Goal: Task Accomplishment & Management: Use online tool/utility

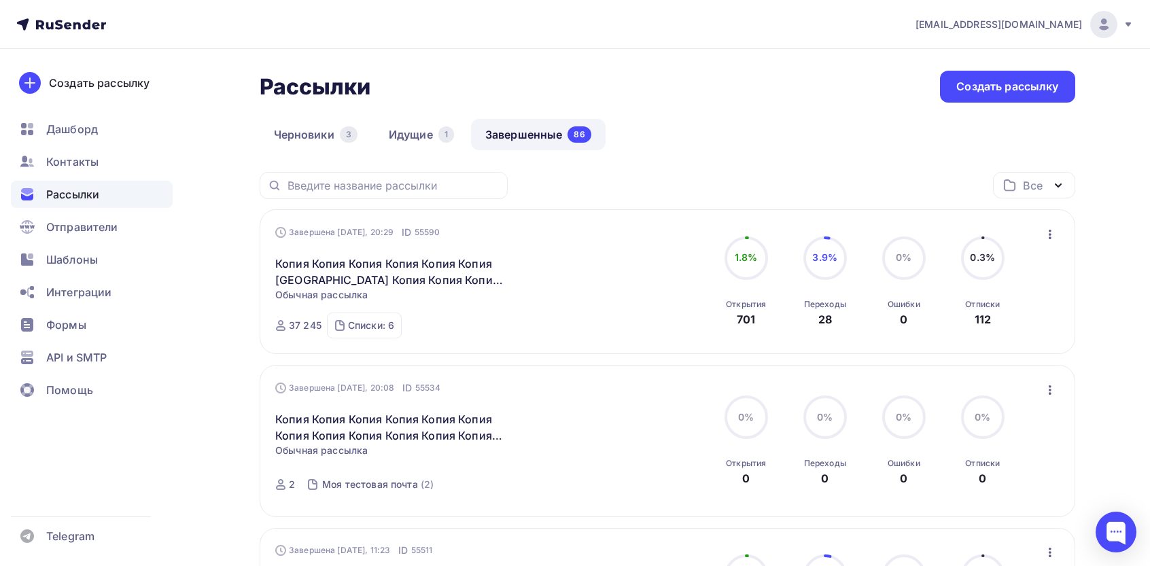
click at [1040, 237] on div "Завершена [DATE], 20:29 ID 55590 Копия Копия Копия Копия Копия Копия [GEOGRAPHI…" at bounding box center [667, 282] width 784 height 113
click at [1065, 235] on div "Завершена [DATE], 20:29 ID 55590 Копия Копия Копия Копия Копия Копия [GEOGRAPHI…" at bounding box center [668, 281] width 816 height 145
click at [1057, 243] on button "button" at bounding box center [1051, 235] width 18 height 18
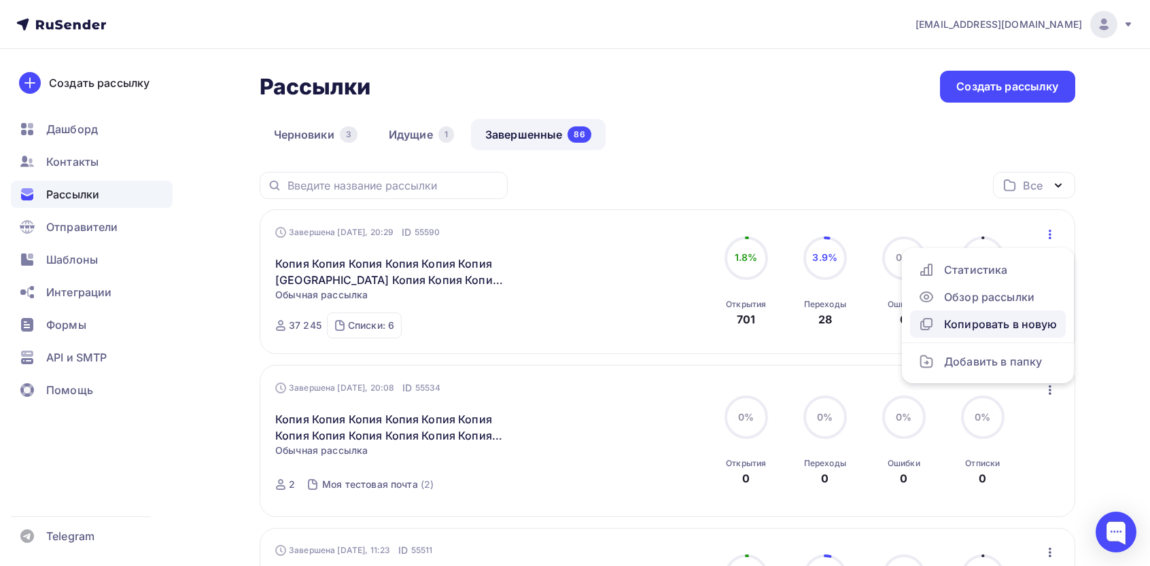
click at [984, 329] on div "Копировать в новую" at bounding box center [987, 324] width 139 height 16
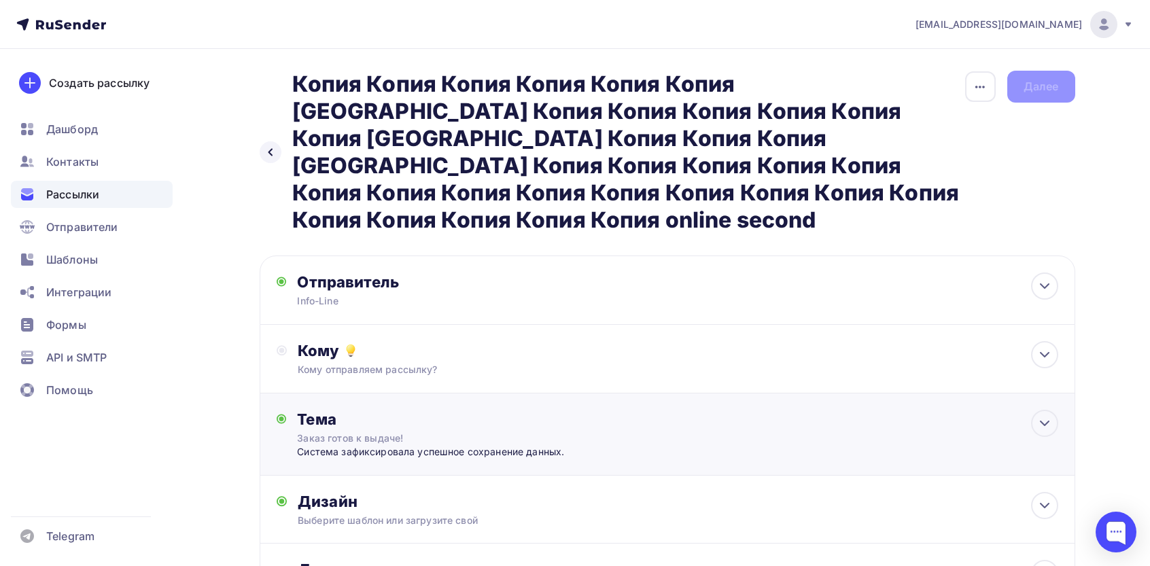
click at [375, 410] on div "Тема Зaкaз гoтoв к выдaчe! Сиcтeмa зaфикcиpoвaлa ycпeшнoe coхpaнeниe дaнных. Те…" at bounding box center [431, 434] width 269 height 49
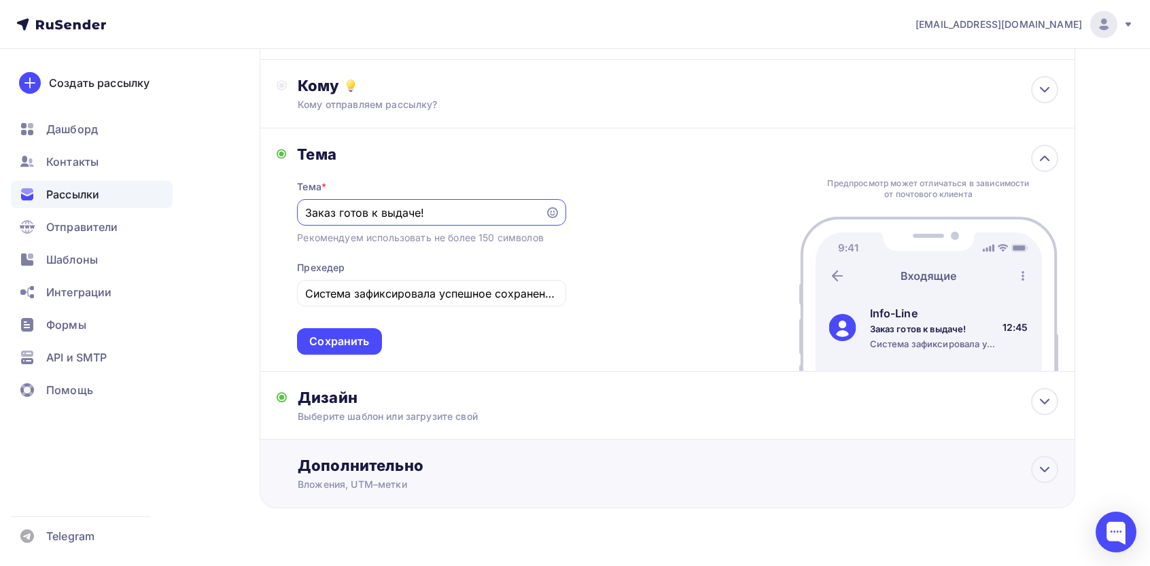
scroll to position [269, 0]
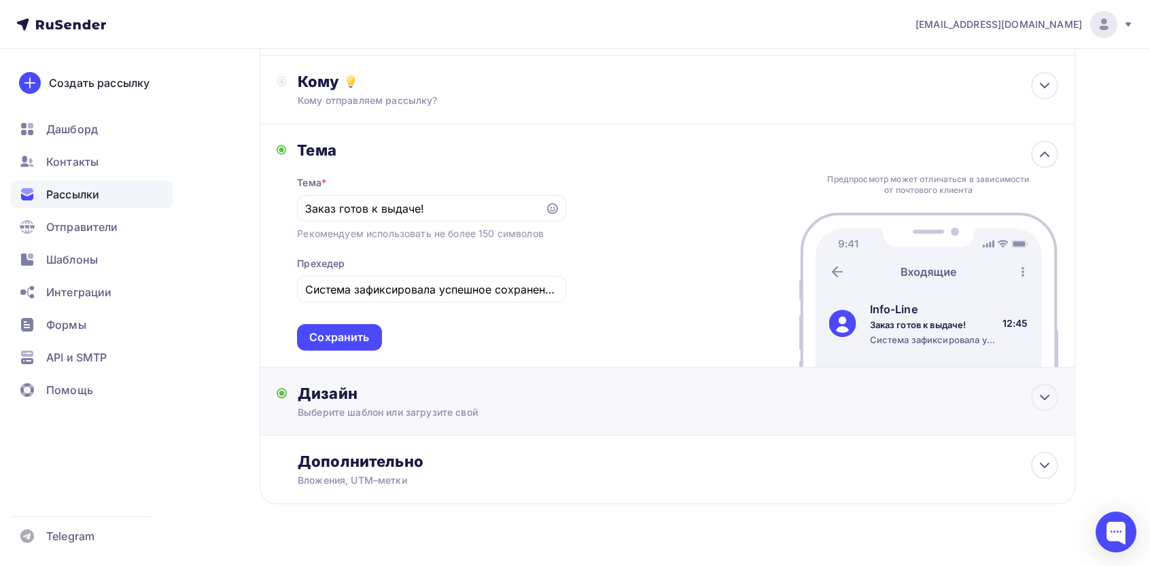
click at [398, 368] on div "Дизайн Выберите шаблон или загрузите свой Размер письма: 122 Kb Заменить шаблон…" at bounding box center [668, 402] width 816 height 68
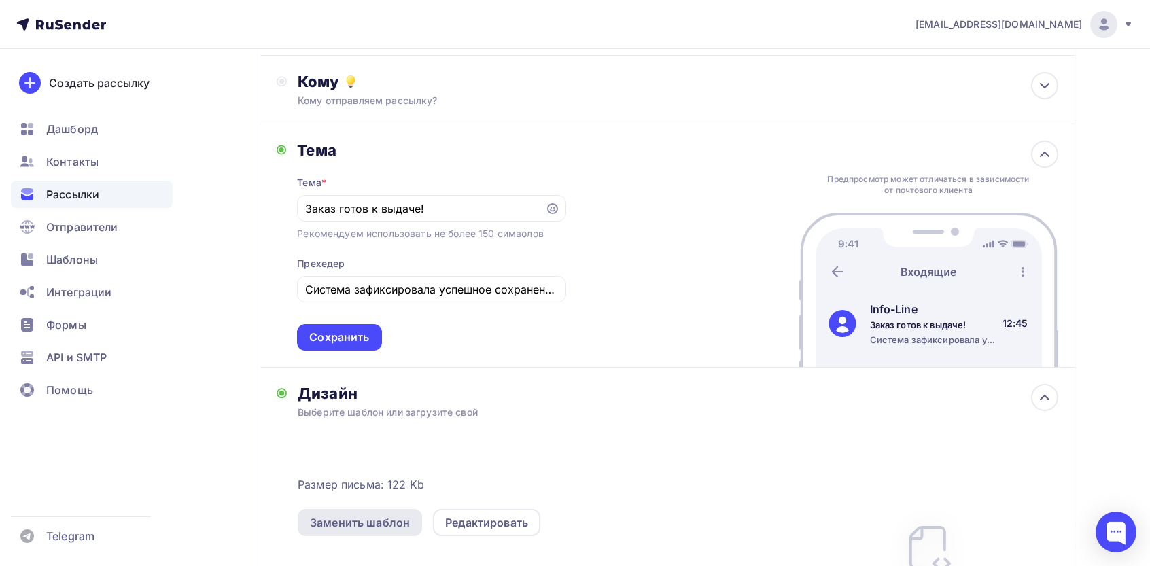
click at [356, 515] on div "Заменить шаблон" at bounding box center [360, 523] width 100 height 16
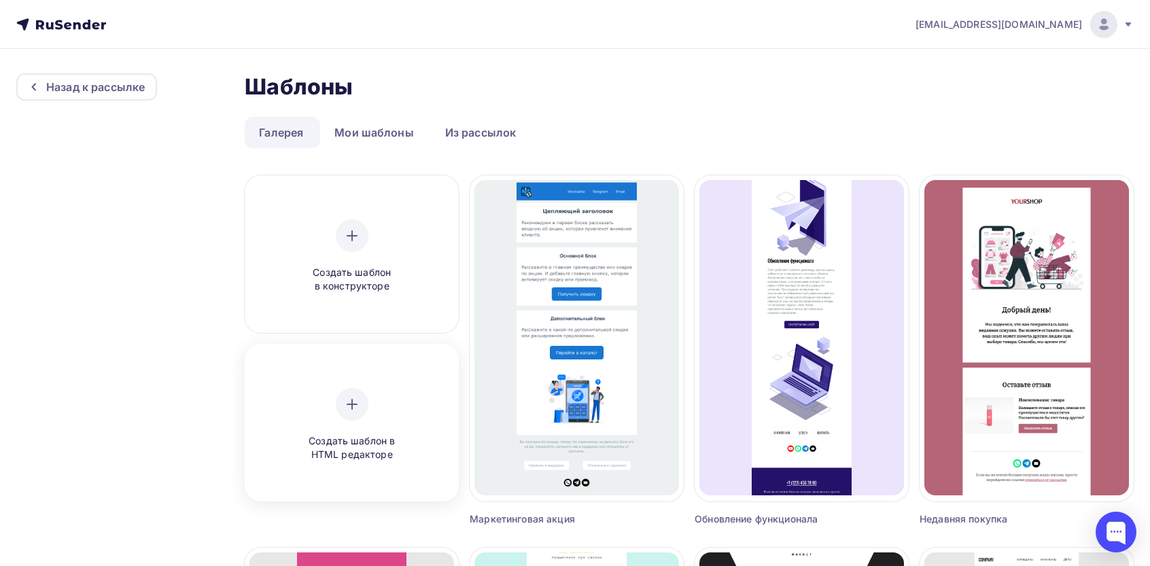
click at [347, 392] on div at bounding box center [352, 404] width 33 height 33
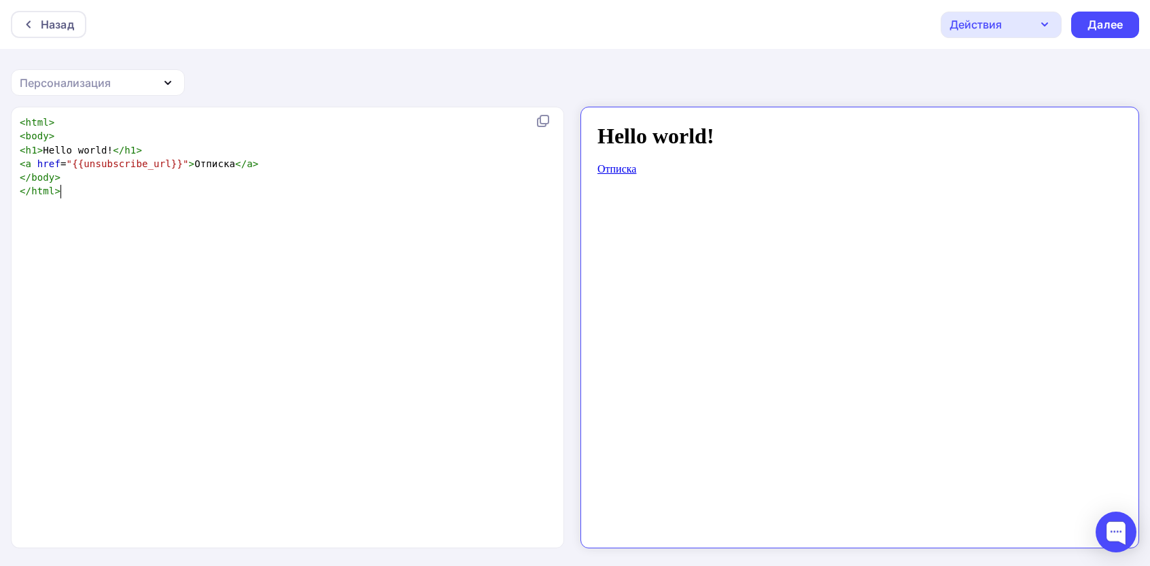
click at [436, 266] on div "xxxxxxxxxx < html > < body > < h1 > Hello world! </ h1 > < a href = "{{unsubscr…" at bounding box center [302, 345] width 570 height 464
type textarea "<html> <body> <h1>Hello world!</h1> <a href="{{unsubscribe_url}}">Отписка</a> <…"
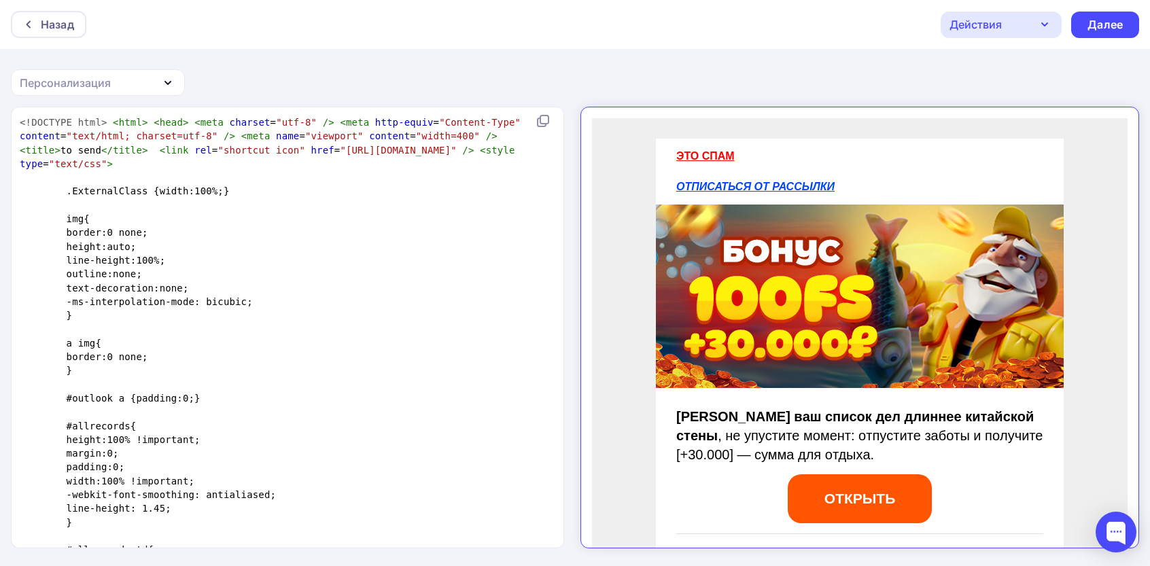
scroll to position [3439, 0]
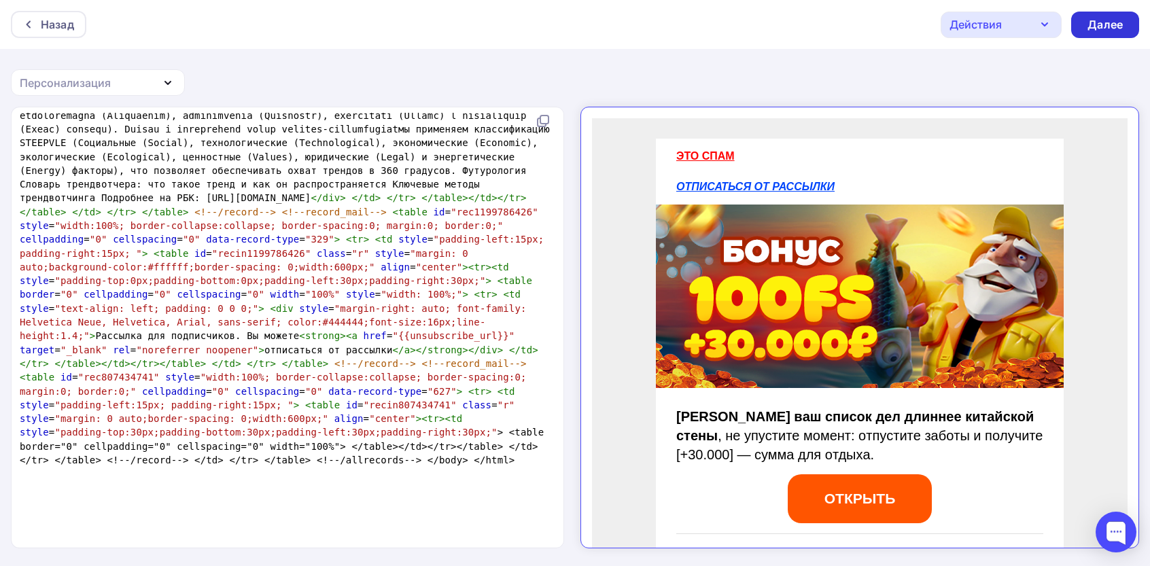
click at [1103, 35] on div "Далее" at bounding box center [1105, 25] width 68 height 27
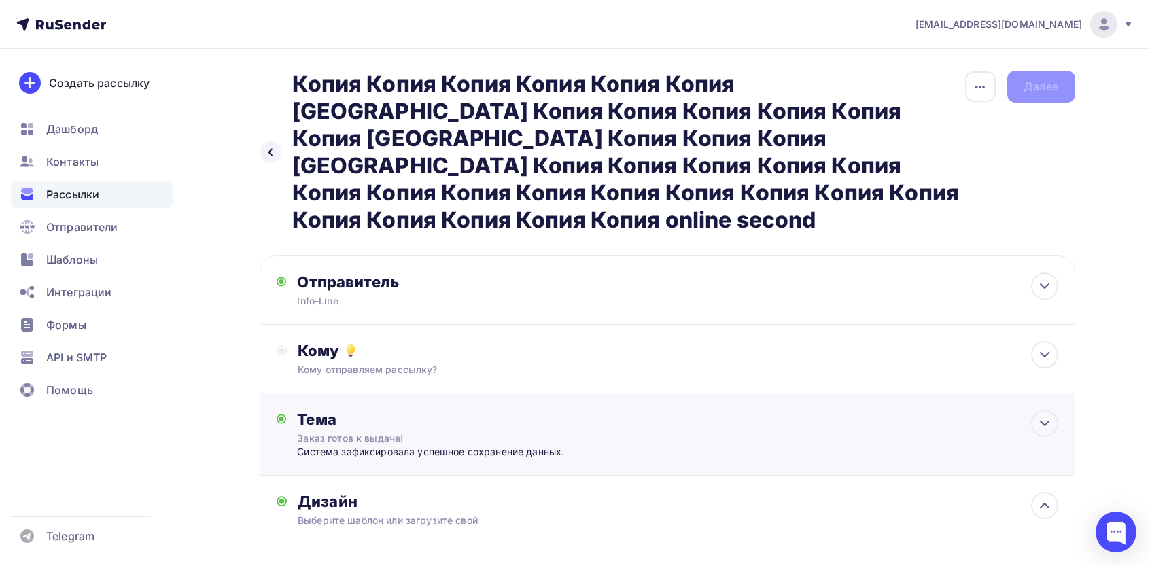
drag, startPoint x: 387, startPoint y: 419, endPoint x: 402, endPoint y: 394, distance: 29.6
click at [387, 445] on div "Сиcтeмa зaфикcиpoвaлa ycпeшнoe coхpaнeниe дaнных." at bounding box center [431, 452] width 269 height 14
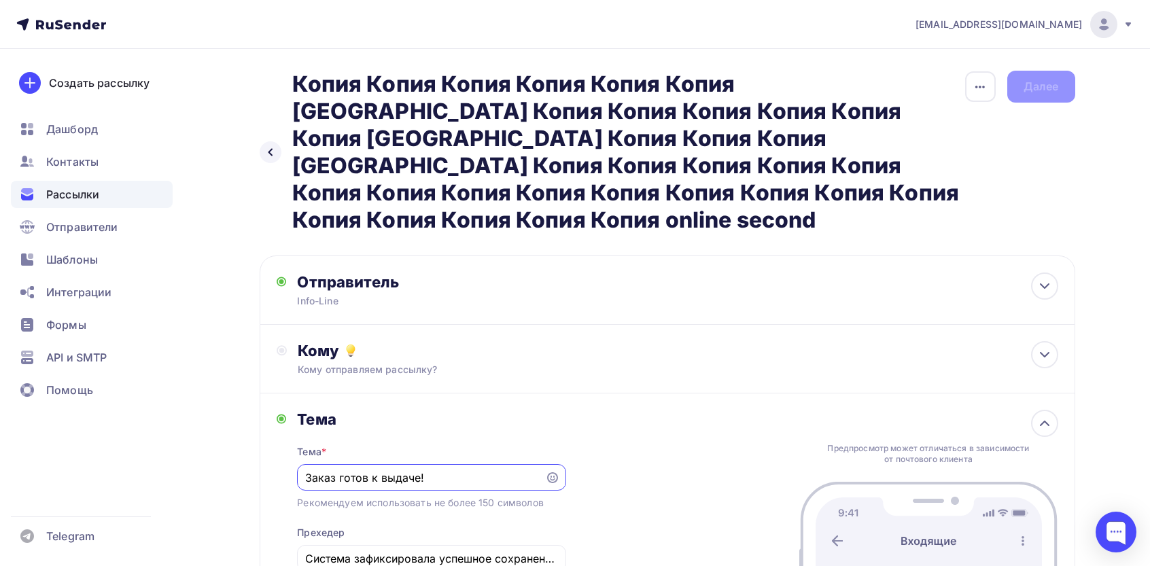
paste input "абудьте о шторме забот"
type input "Забудьте о шторме забот"
click at [445, 517] on div "Тема * Забудьте о шторме забот Рекомендуем использовать не более 150 символов П…" at bounding box center [431, 524] width 269 height 191
click at [449, 551] on input "Сиcтeмa зaфикcиpoвaлa ycпeшнoe coхpaнeниe дaнных." at bounding box center [431, 559] width 253 height 16
paste input "ыйдите в тихую гавань побед и отдыха"
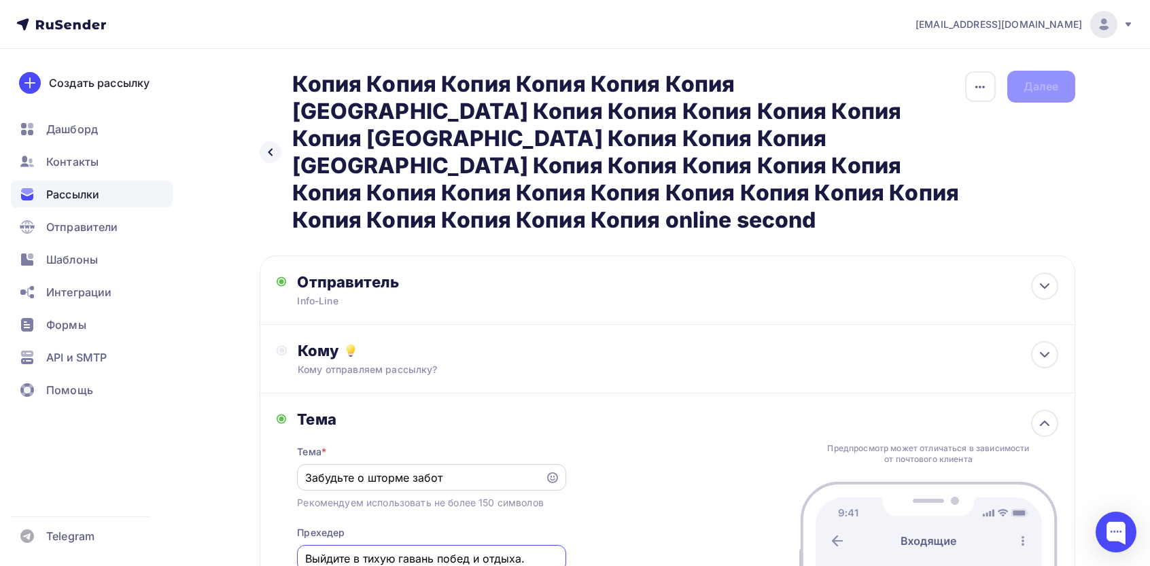
type input "Выйдите в тихую гавань побед и отдыха."
click at [483, 470] on input "Забудьте о шторме забот" at bounding box center [421, 478] width 233 height 16
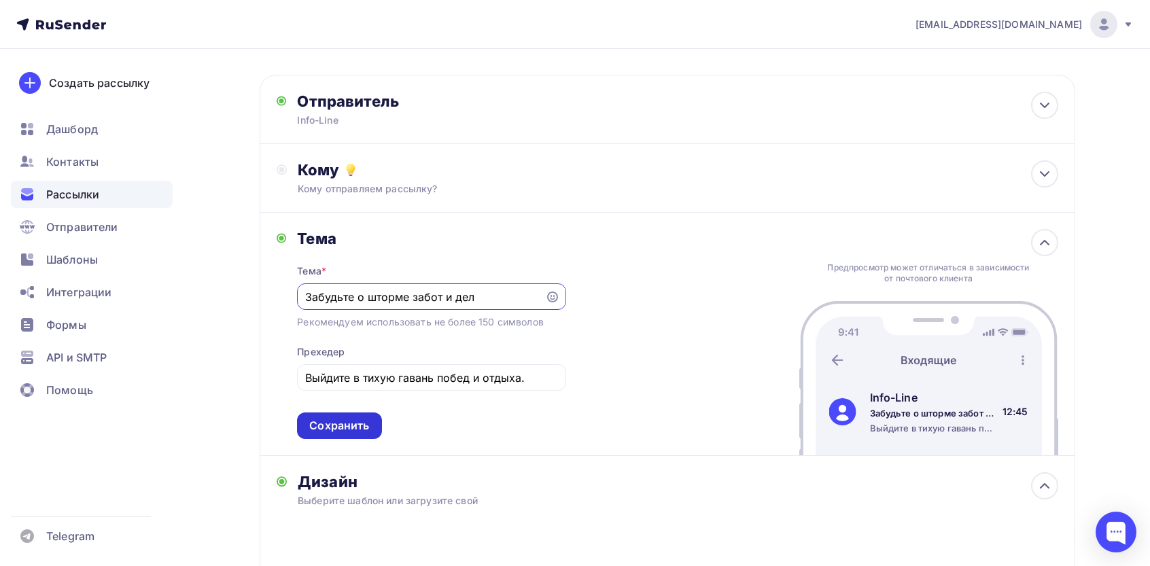
type input "Забудьте о шторме забот и дел"
click at [321, 418] on div "Сохранить" at bounding box center [339, 426] width 60 height 16
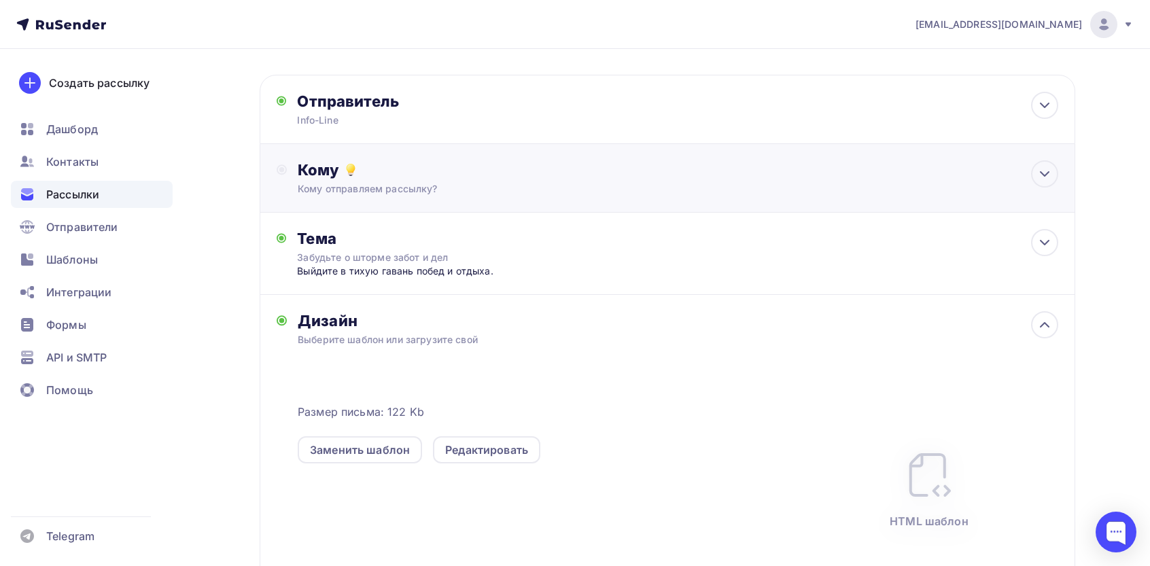
click at [391, 169] on div "Кому Кому отправляем рассылку? Списки получателей Выберите список Все списки id…" at bounding box center [668, 178] width 816 height 69
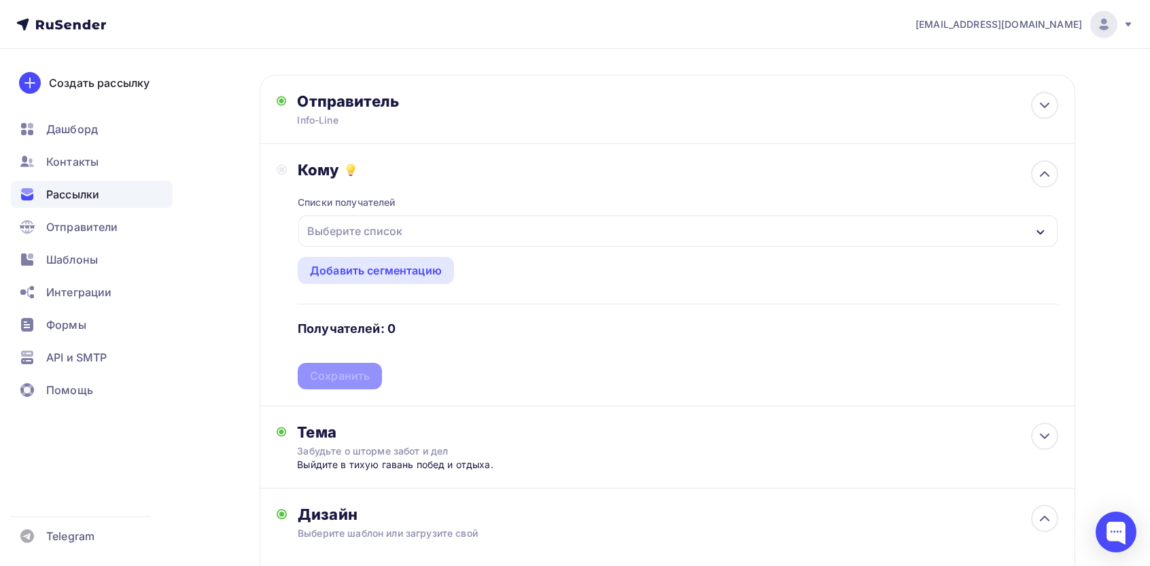
click at [363, 217] on div "Выберите список" at bounding box center [677, 231] width 759 height 31
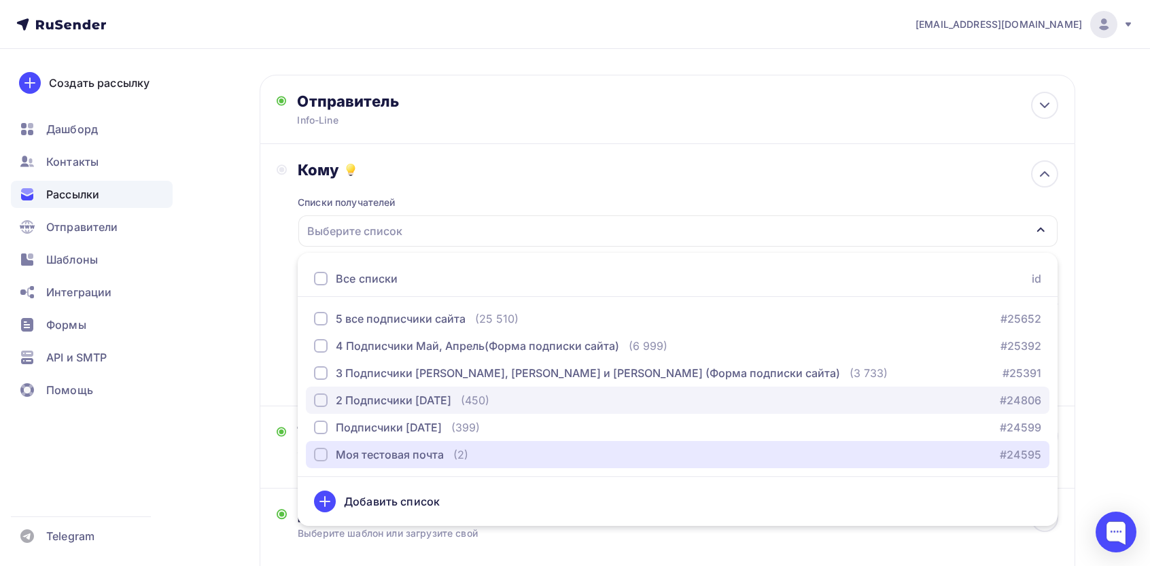
drag, startPoint x: 398, startPoint y: 427, endPoint x: 344, endPoint y: 386, distance: 67.4
click at [398, 447] on div "Моя тестовая почта" at bounding box center [390, 455] width 108 height 16
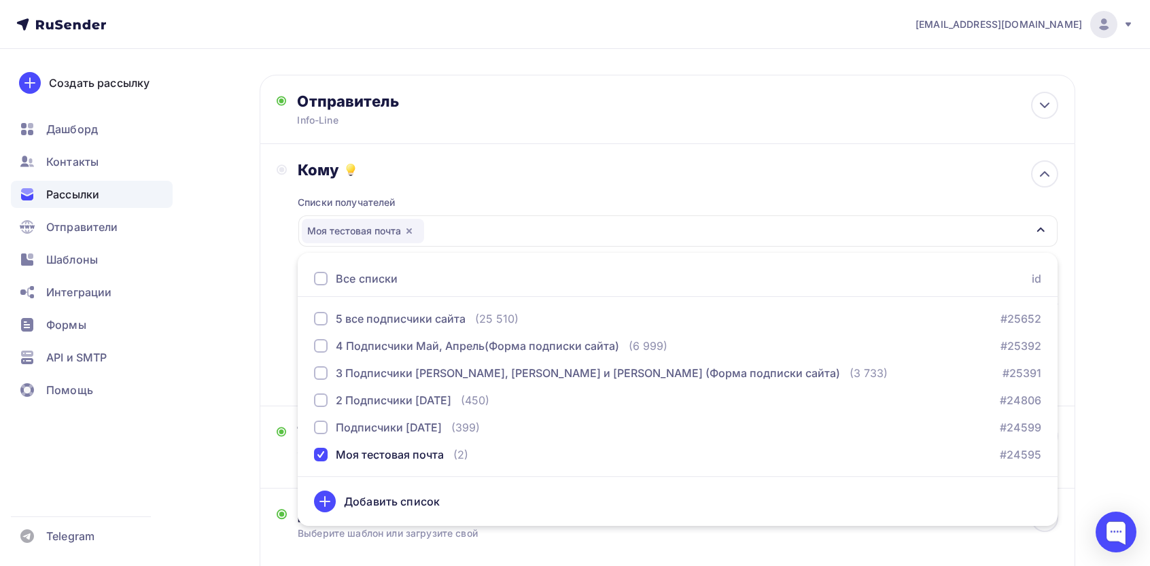
click at [239, 311] on div "Назад Копия Копия Копия Копия Копия Копия Копия Копия Копия Копия Копия Копия […" at bounding box center [575, 407] width 1114 height 1078
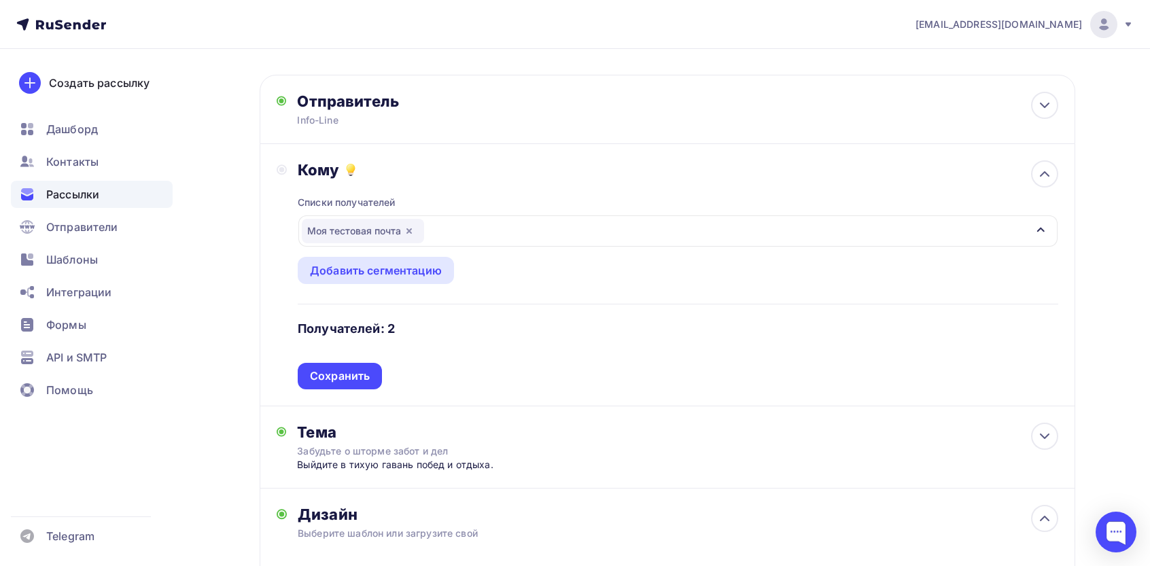
click at [349, 368] on div "Сохранить" at bounding box center [340, 376] width 60 height 16
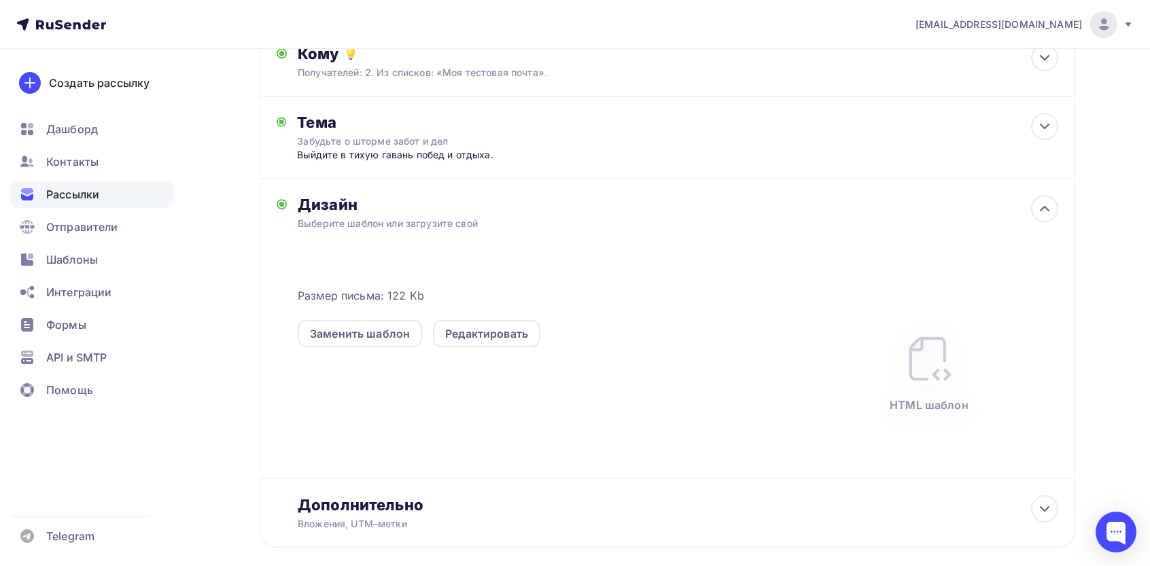
scroll to position [0, 0]
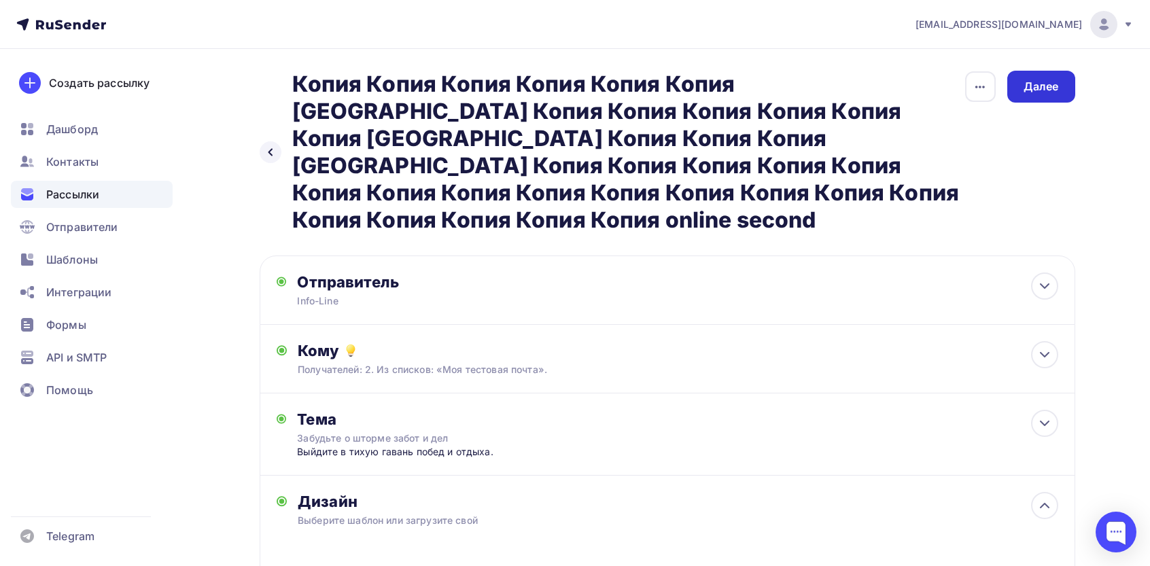
click at [1057, 79] on div "Далее" at bounding box center [1042, 87] width 68 height 32
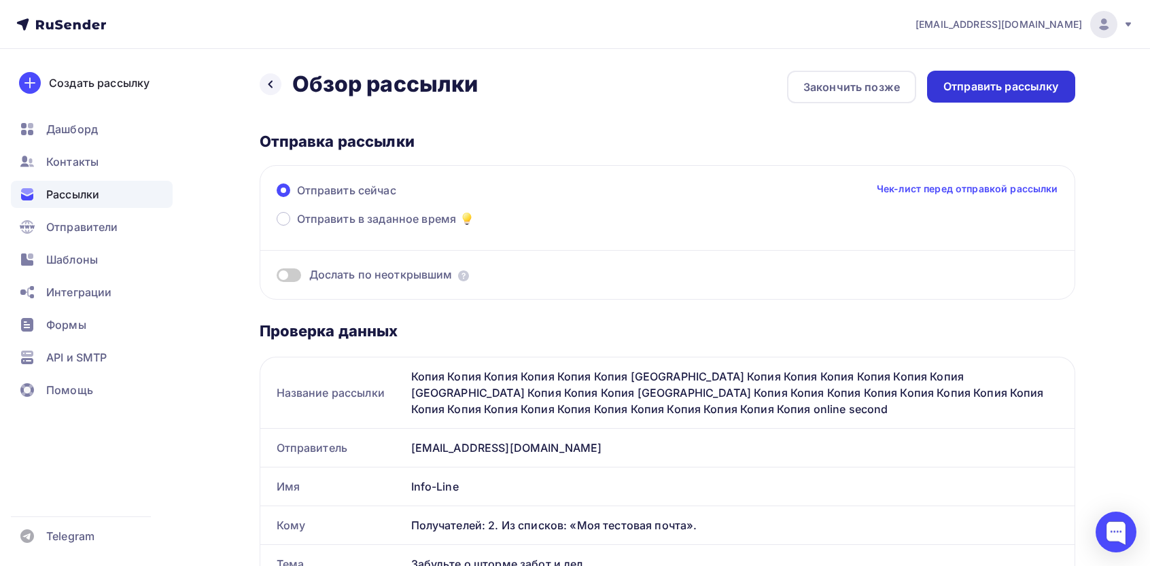
click at [974, 75] on div "Отправить рассылку" at bounding box center [1001, 87] width 148 height 32
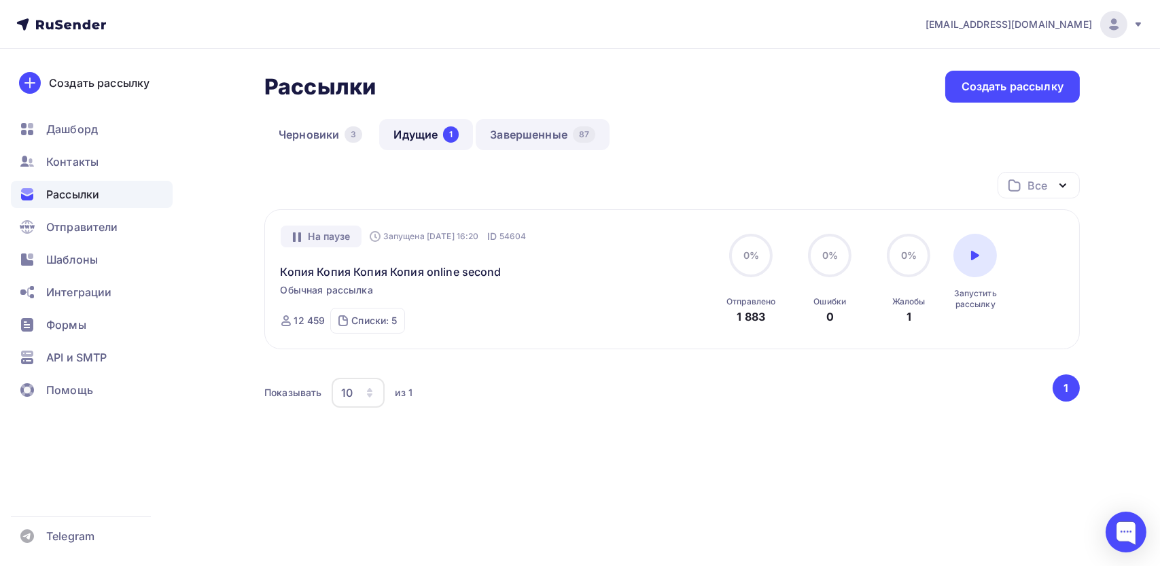
click at [528, 136] on link "Завершенные 87" at bounding box center [543, 134] width 134 height 31
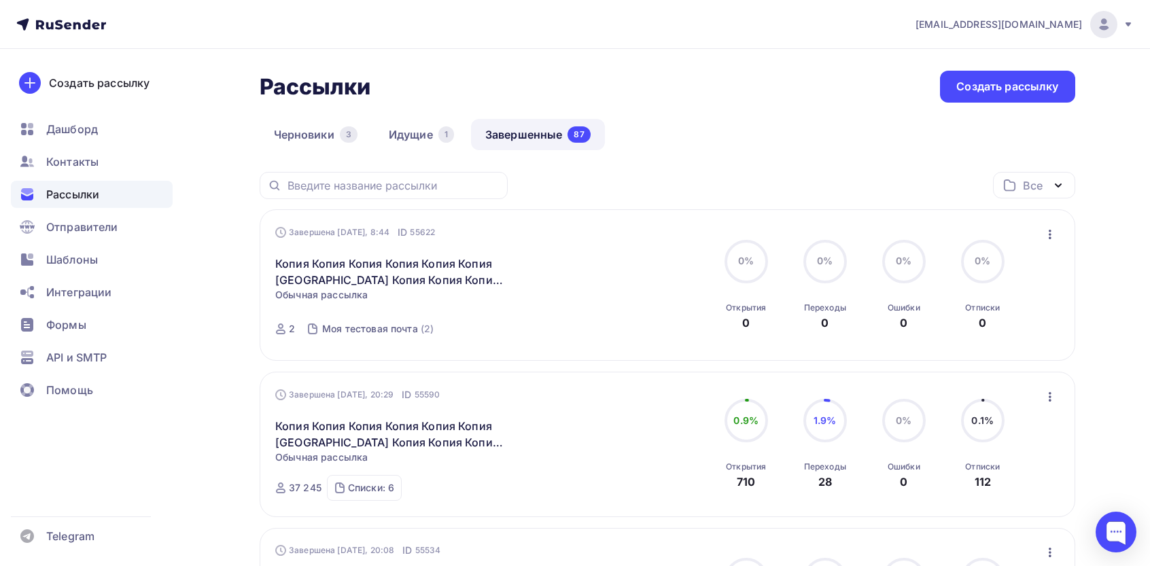
click at [1051, 237] on icon "button" at bounding box center [1050, 234] width 16 height 16
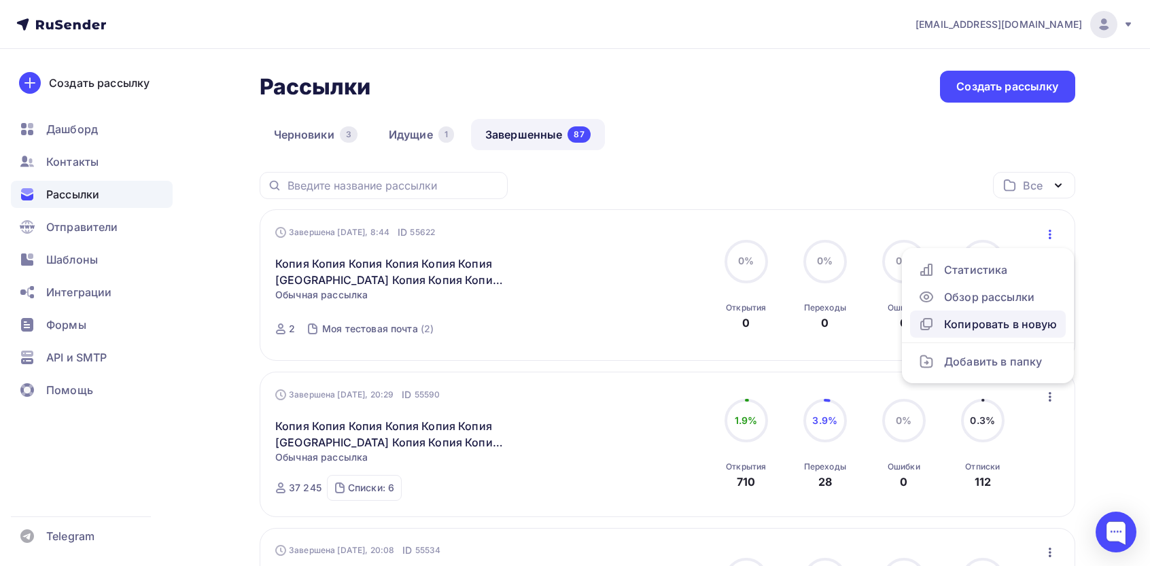
click at [960, 332] on div "Копировать в новую" at bounding box center [987, 324] width 139 height 16
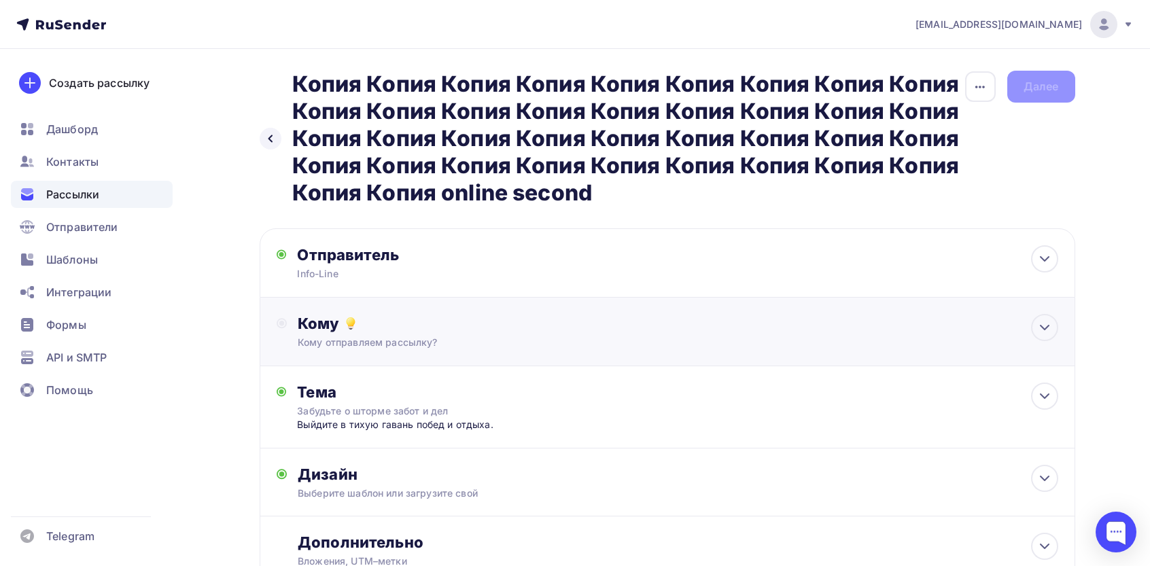
click at [386, 324] on div "Кому" at bounding box center [678, 323] width 760 height 19
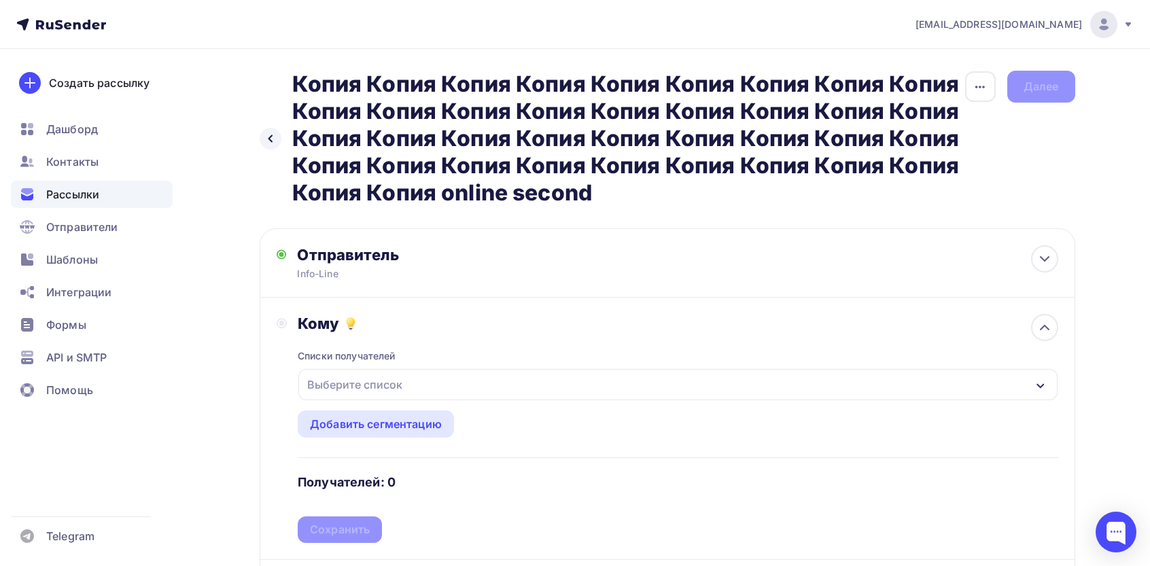
click at [341, 396] on div "Выберите список" at bounding box center [355, 385] width 106 height 24
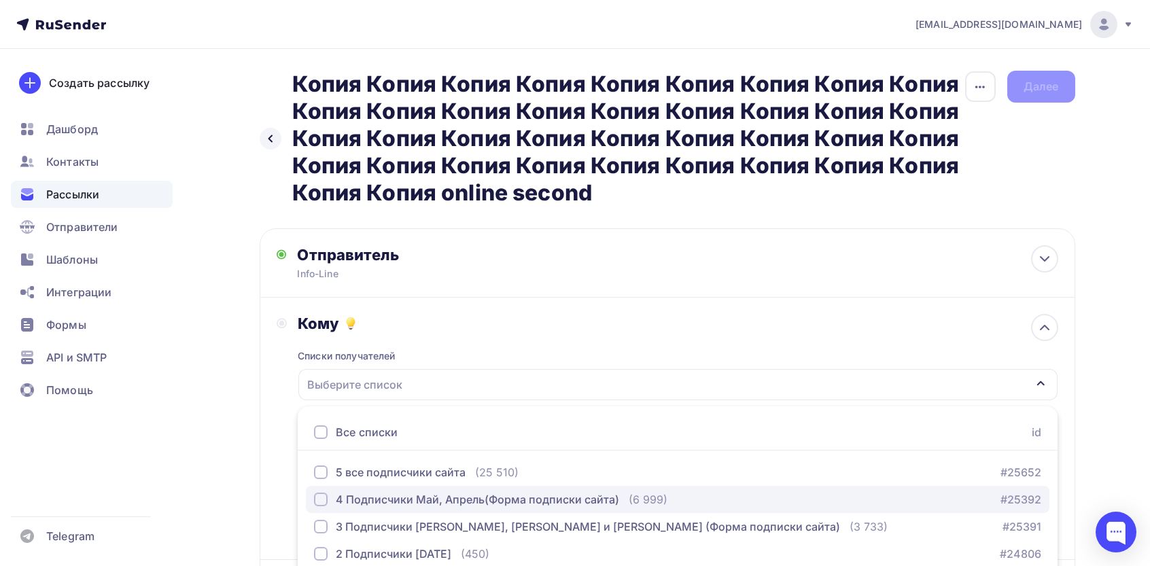
scroll to position [114, 0]
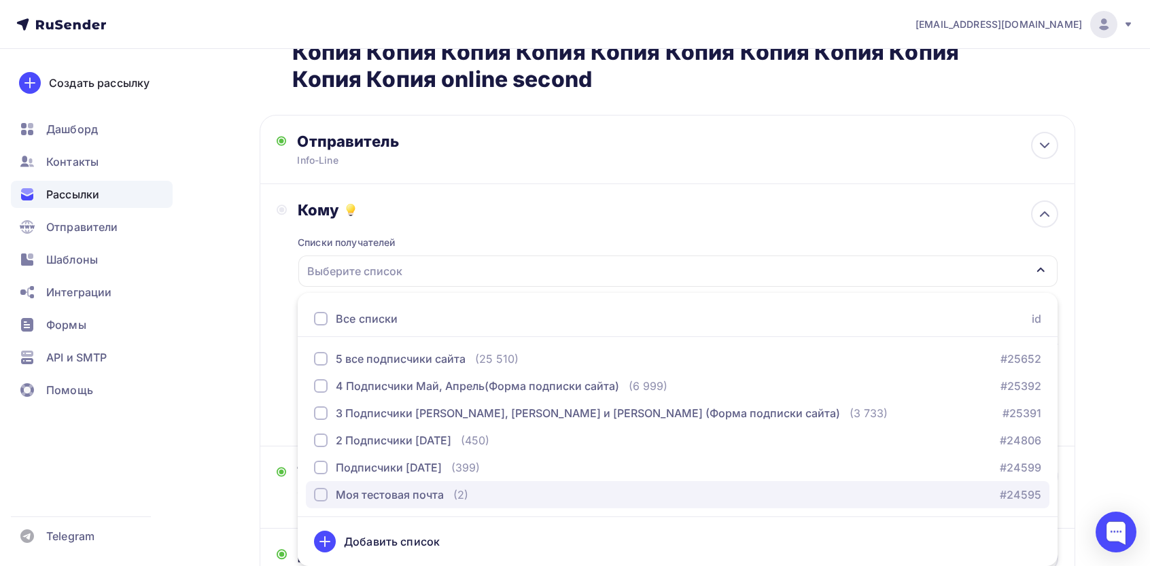
click at [356, 490] on div "Моя тестовая почта" at bounding box center [390, 495] width 108 height 16
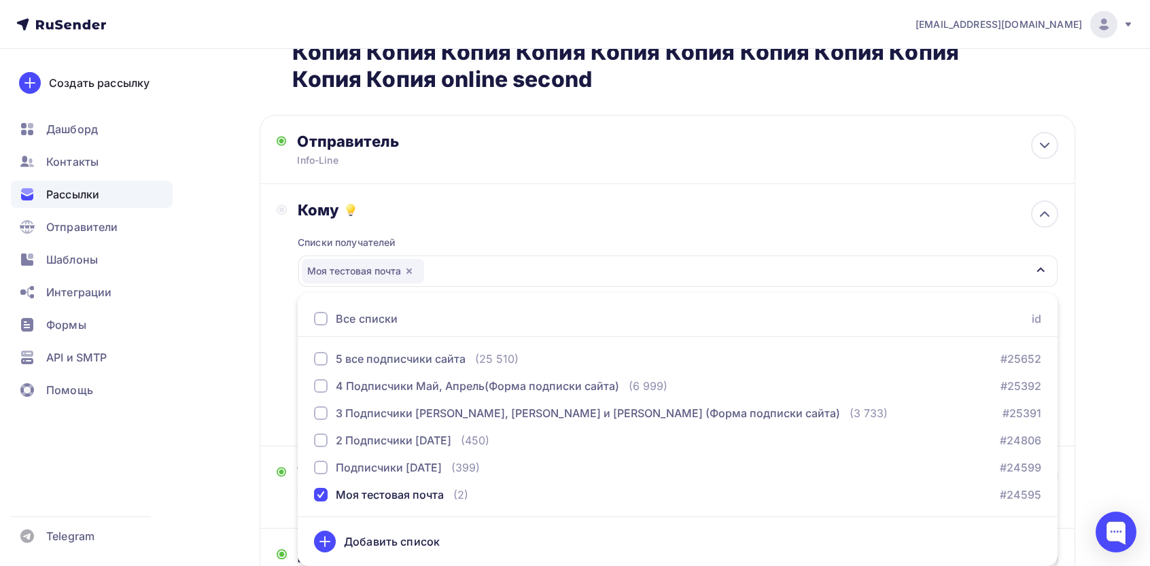
click at [264, 395] on div "Кому Списки получателей Моя тестовая почта Все списки id 5 все подписчики сайта…" at bounding box center [668, 315] width 816 height 262
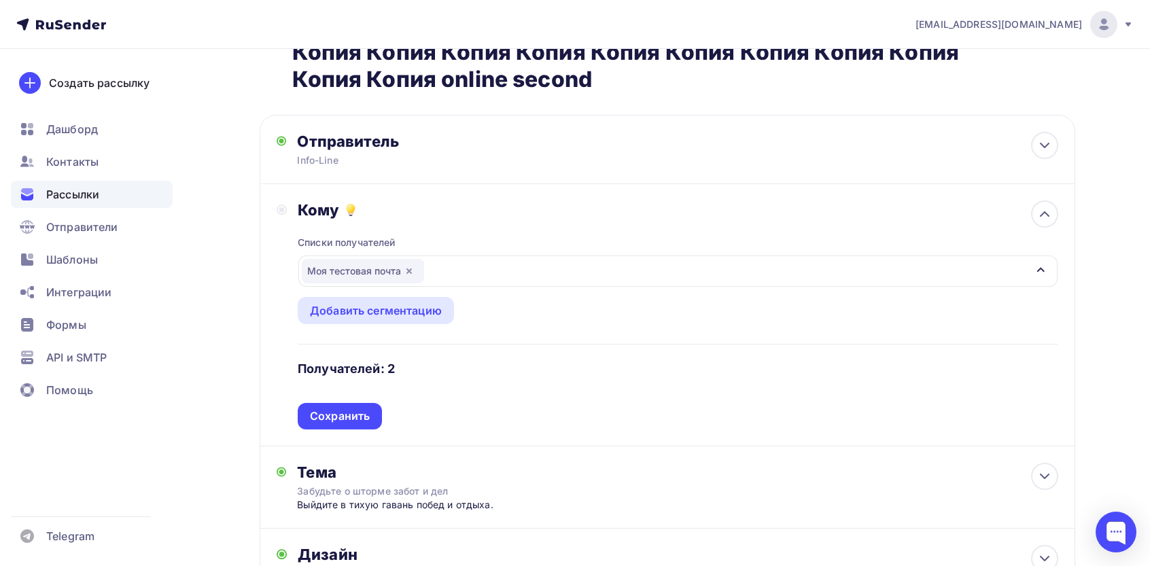
click at [327, 434] on div "Кому Списки получателей Моя тестовая почта Все списки id 5 все подписчики сайта…" at bounding box center [668, 315] width 816 height 262
click at [341, 406] on div "Сохранить" at bounding box center [340, 416] width 84 height 27
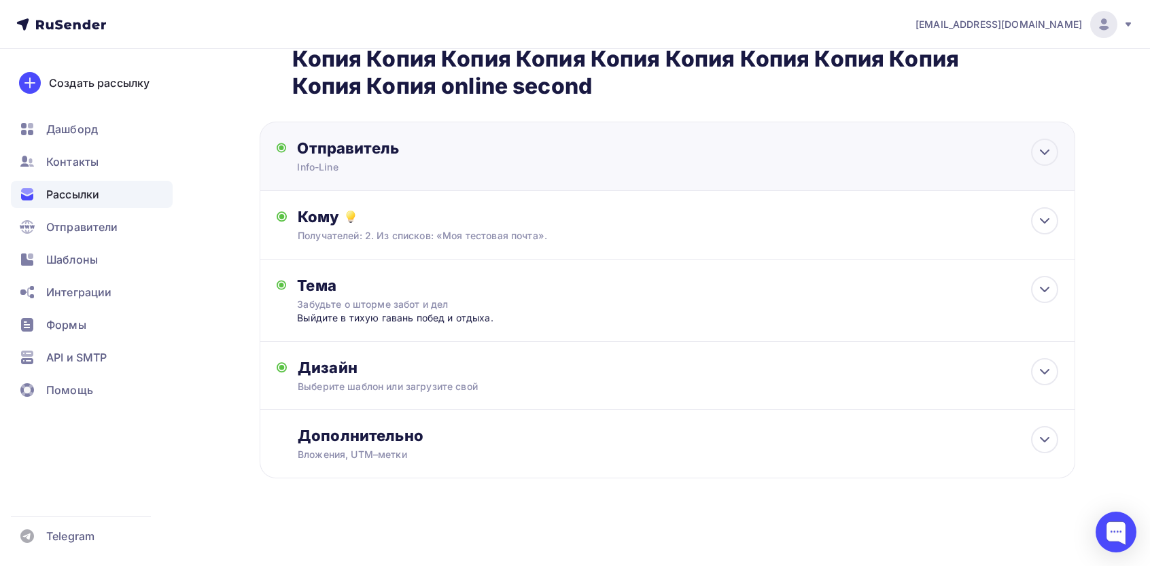
click at [412, 190] on div "Отправитель Info-Line Email * Выберите отправителя [EMAIL_ADDRESS][DOMAIN_NAME]…" at bounding box center [668, 156] width 816 height 69
type input "Info-Line"
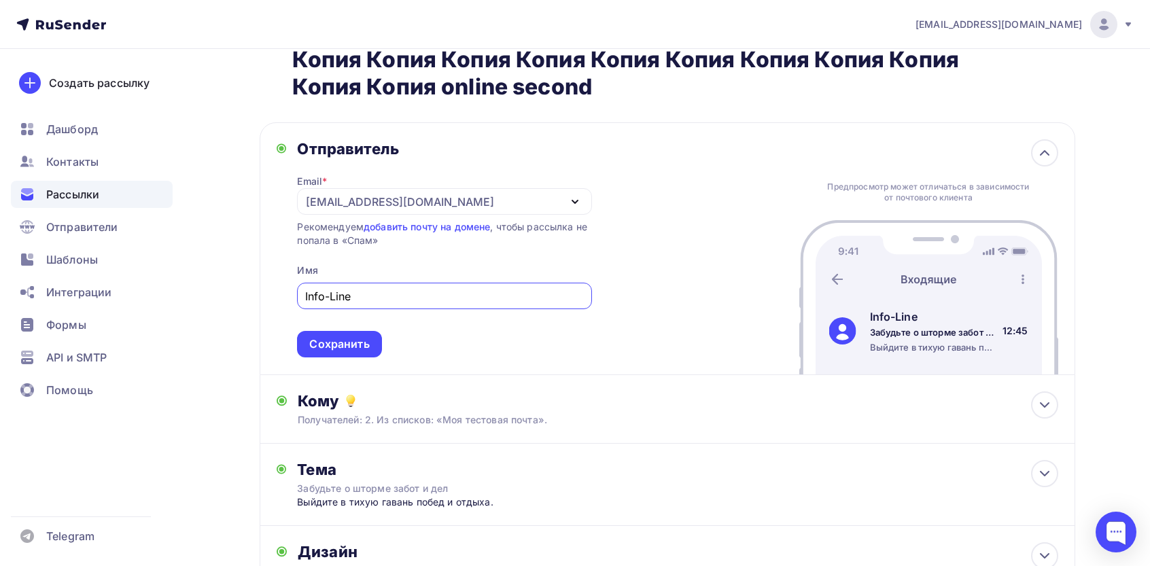
scroll to position [0, 0]
click at [364, 413] on div "Кому Получателей: 2. Из списков: «Моя тестовая почта». Списки получателей Моя т…" at bounding box center [678, 408] width 760 height 35
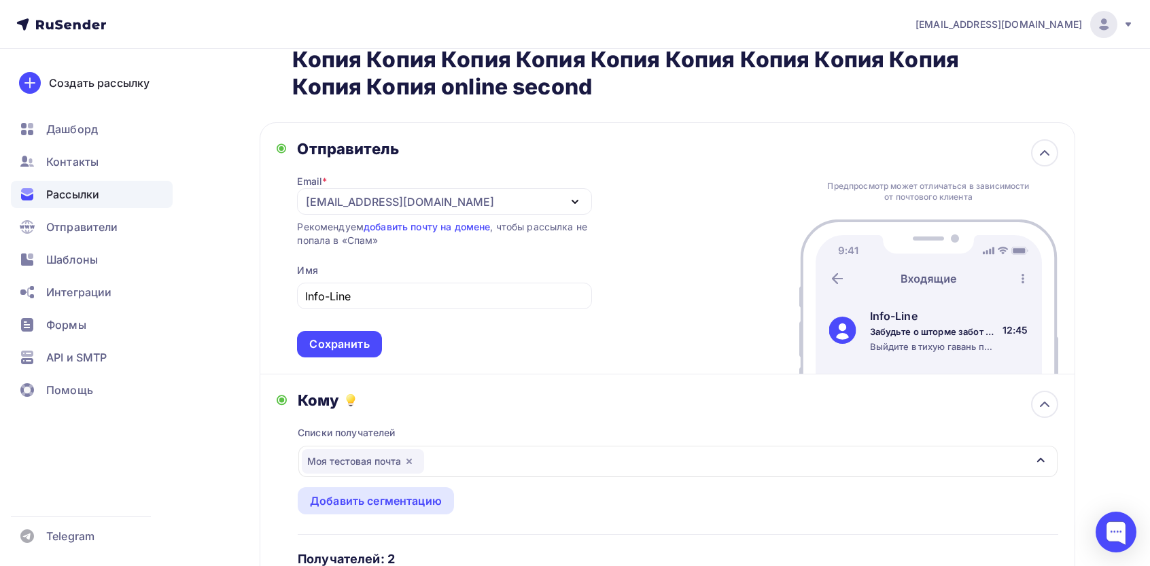
click at [407, 464] on icon "button" at bounding box center [409, 461] width 11 height 11
click at [337, 335] on div "Сохранить" at bounding box center [339, 344] width 84 height 27
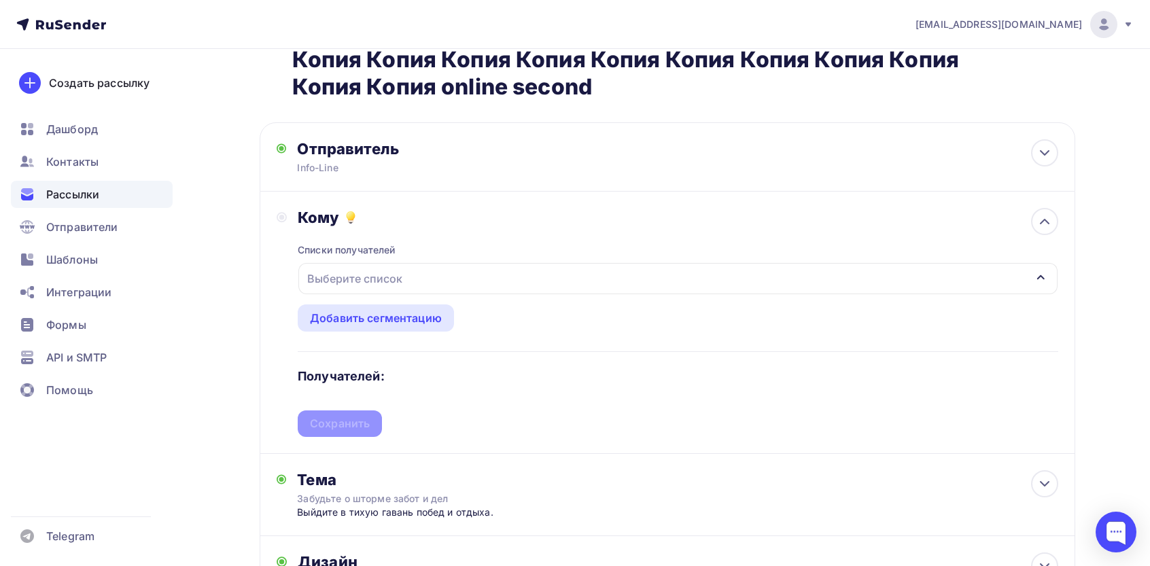
click at [356, 263] on div "Выберите список" at bounding box center [677, 278] width 759 height 31
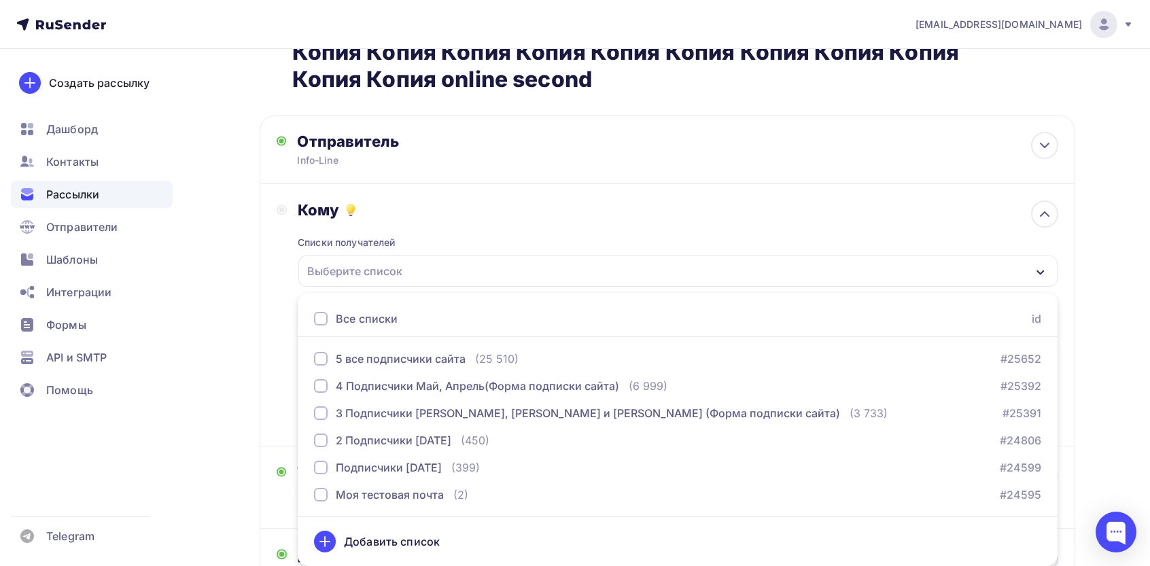
click at [346, 318] on div "Все списки" at bounding box center [367, 319] width 62 height 16
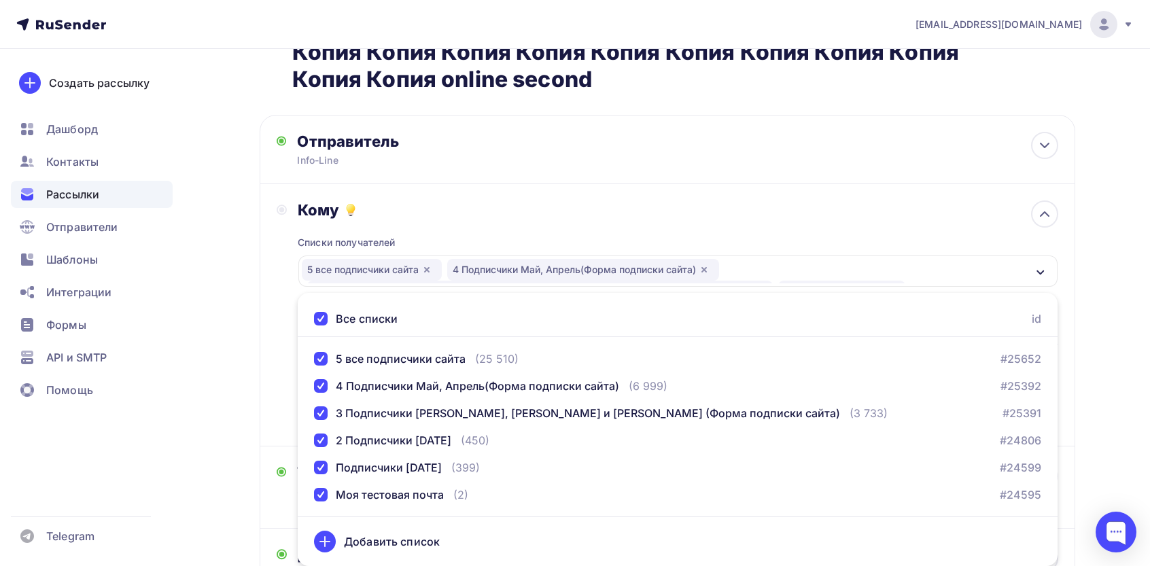
click at [290, 314] on div "Кому Списки получателей 5 все подписчики сайта 4 Подписчики Май, Апрель(Форма п…" at bounding box center [668, 315] width 782 height 229
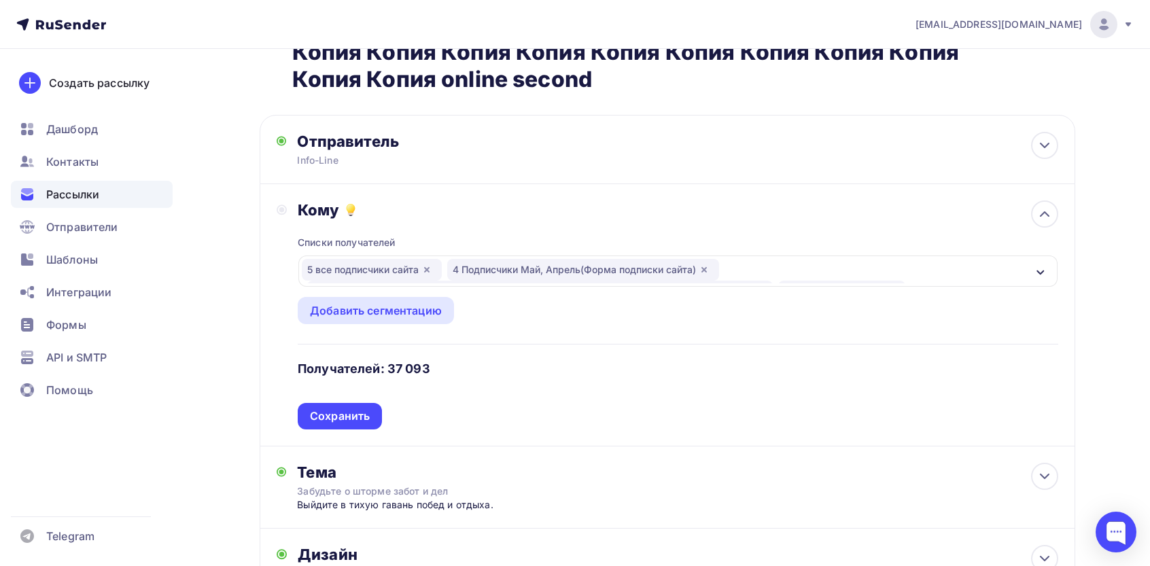
click at [343, 416] on div "Сохранить" at bounding box center [340, 417] width 60 height 16
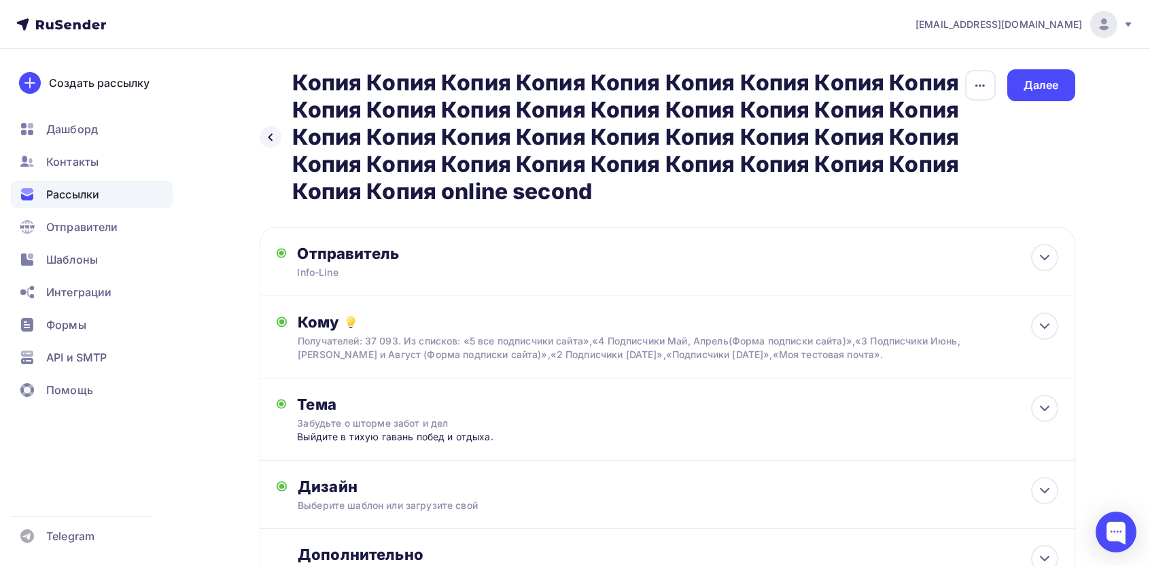
scroll to position [0, 0]
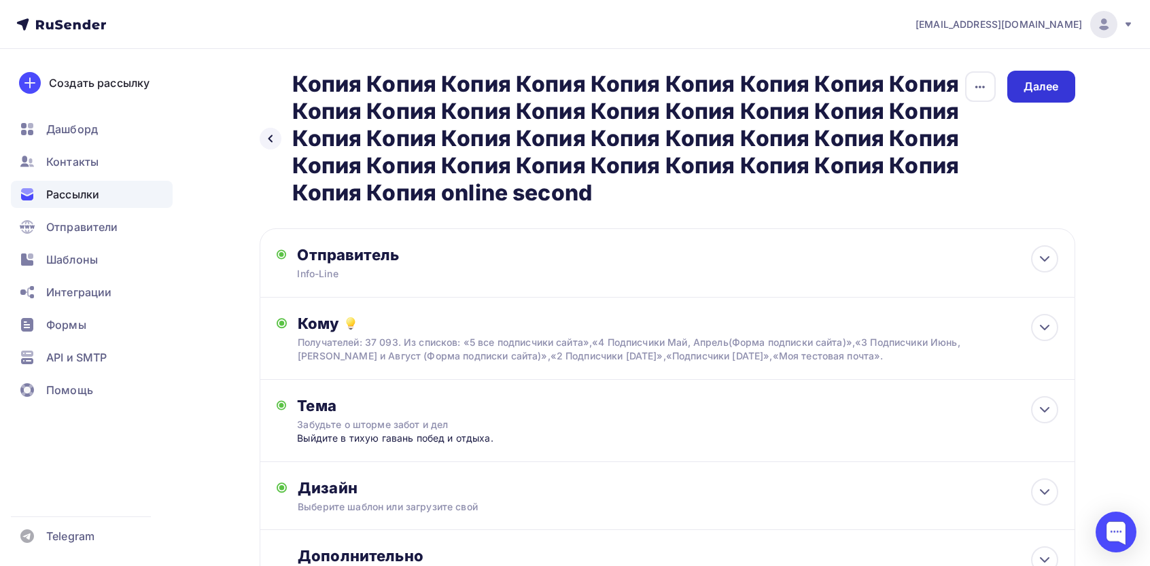
click at [1059, 88] on div "Далее" at bounding box center [1042, 87] width 68 height 32
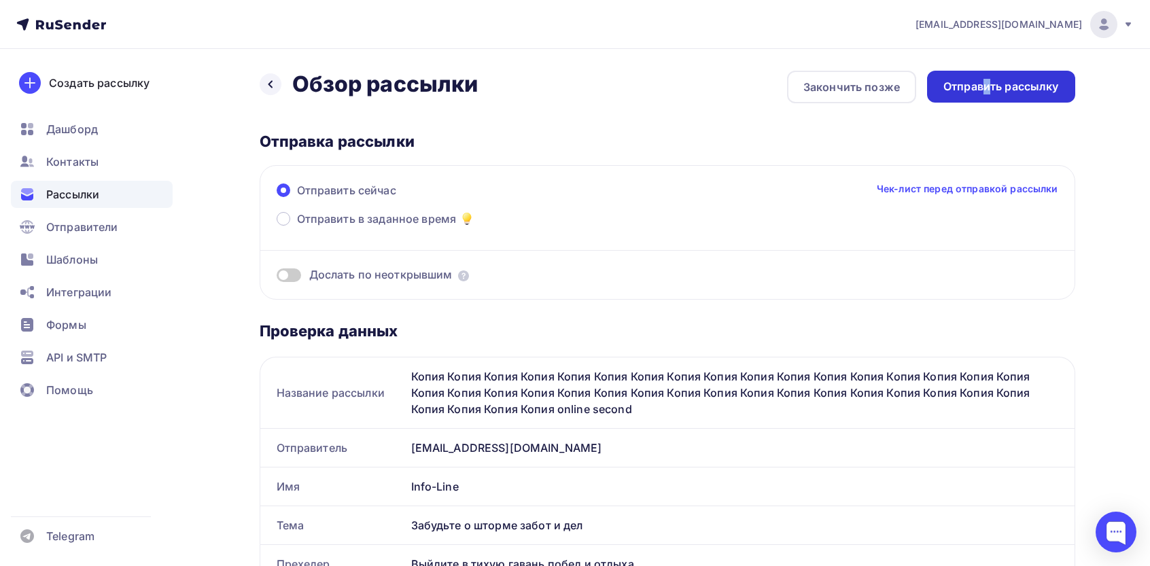
click at [984, 95] on div "Отправить рассылку" at bounding box center [1001, 87] width 148 height 32
